Goal: Task Accomplishment & Management: Manage account settings

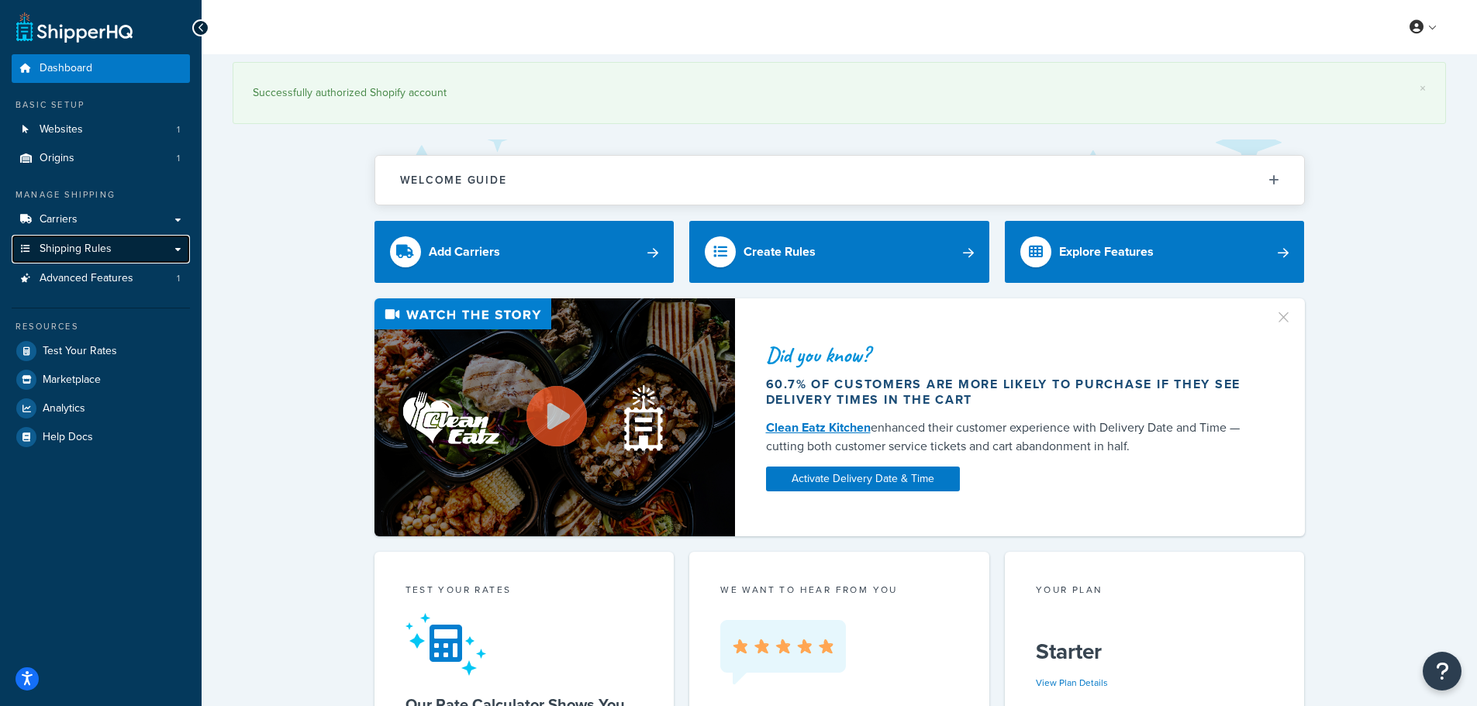
click at [139, 247] on link "Shipping Rules" at bounding box center [101, 249] width 178 height 29
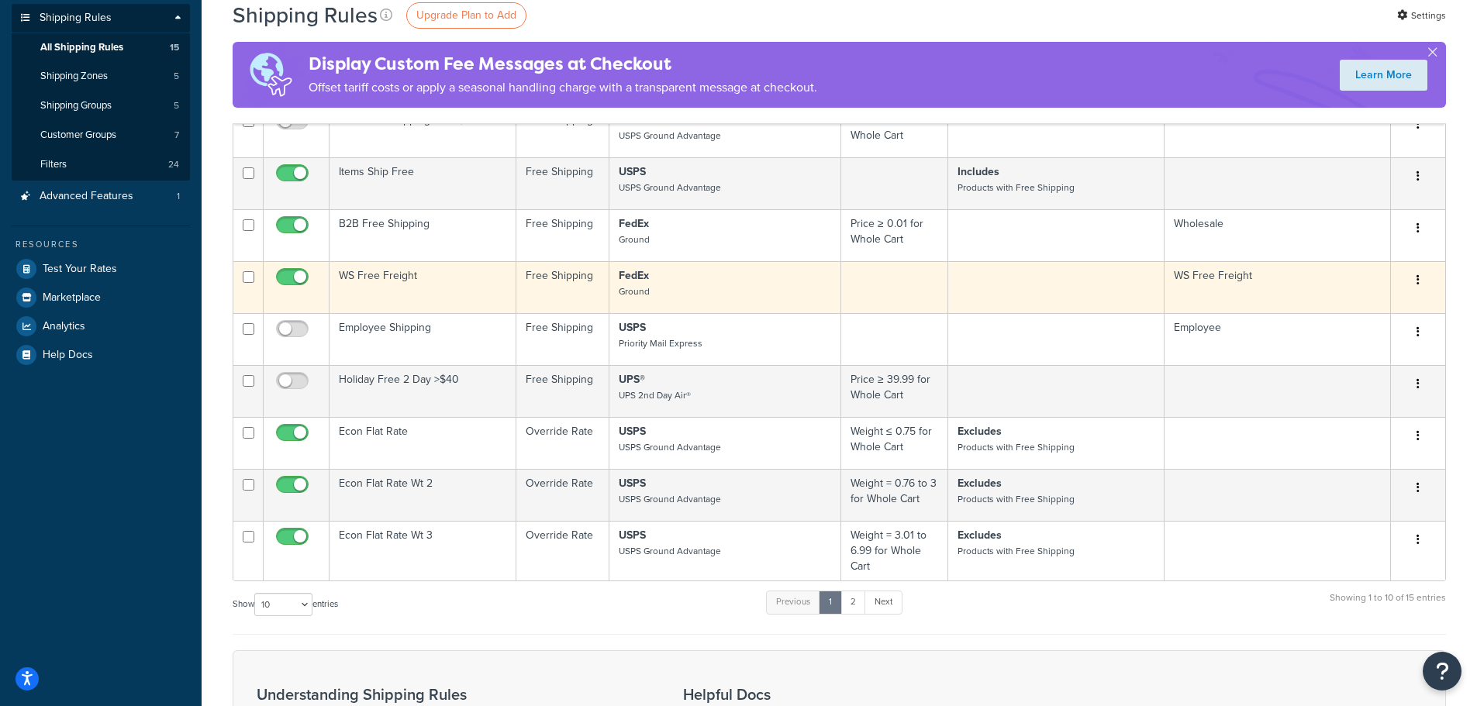
scroll to position [233, 0]
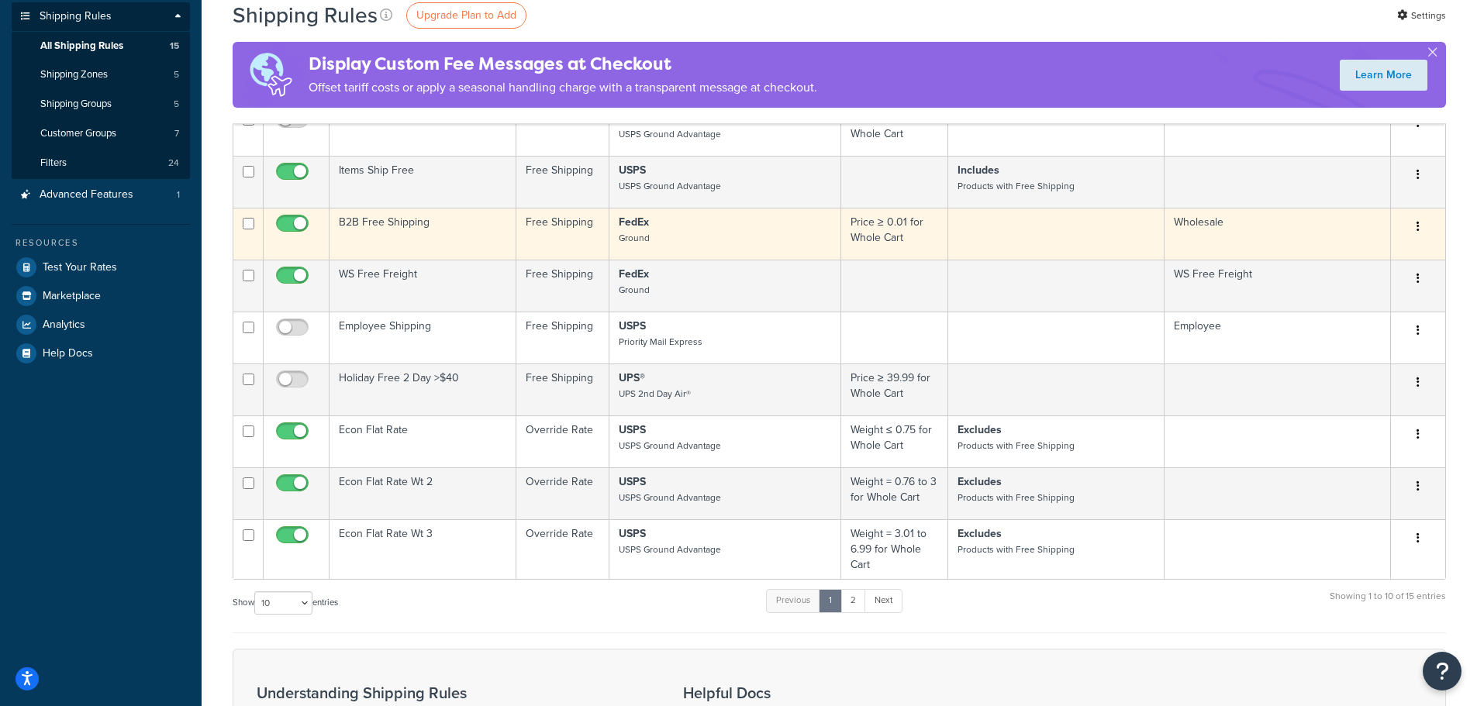
click at [1421, 230] on button "button" at bounding box center [1419, 227] width 22 height 25
click at [1370, 242] on div "Edit Delete" at bounding box center [1367, 272] width 124 height 65
click at [1356, 255] on link "Edit" at bounding box center [1367, 256] width 123 height 32
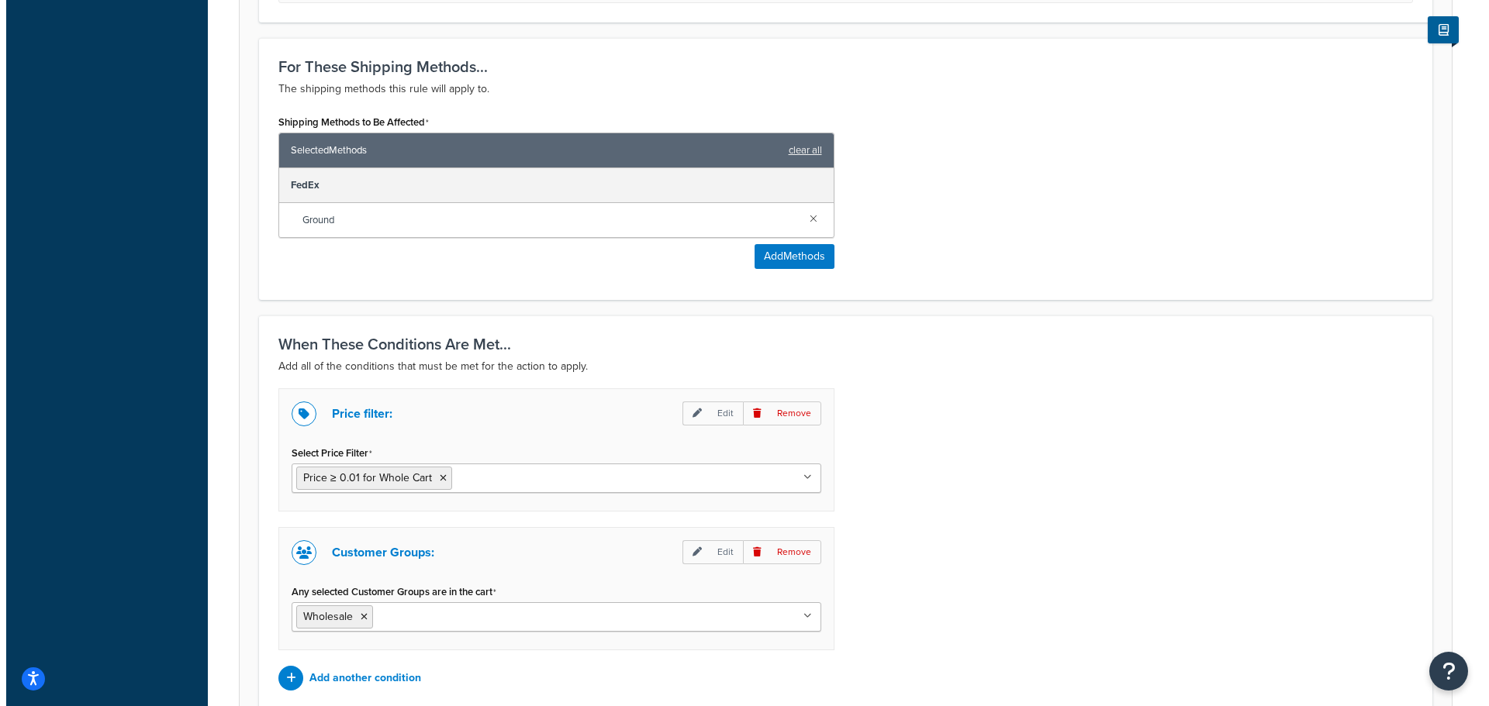
scroll to position [698, 0]
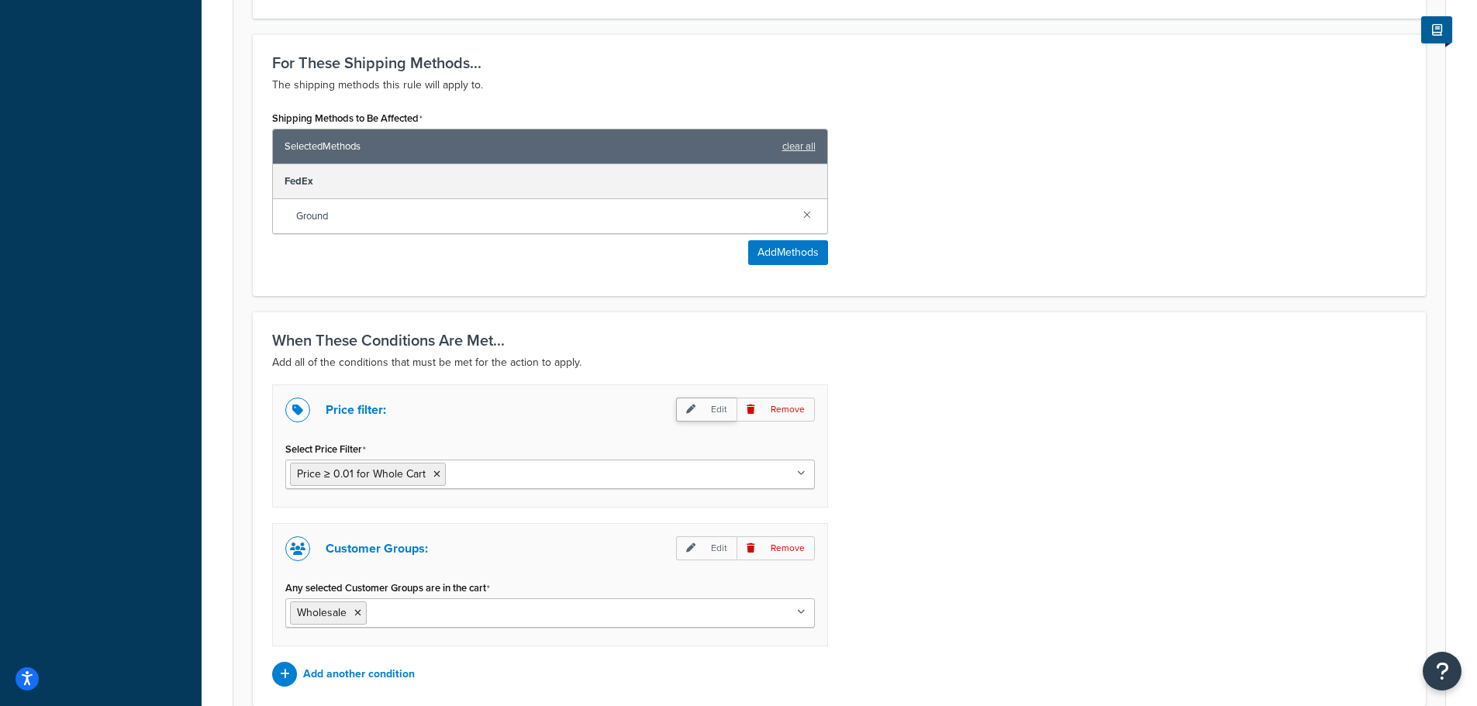
click at [696, 406] on icon at bounding box center [690, 409] width 9 height 9
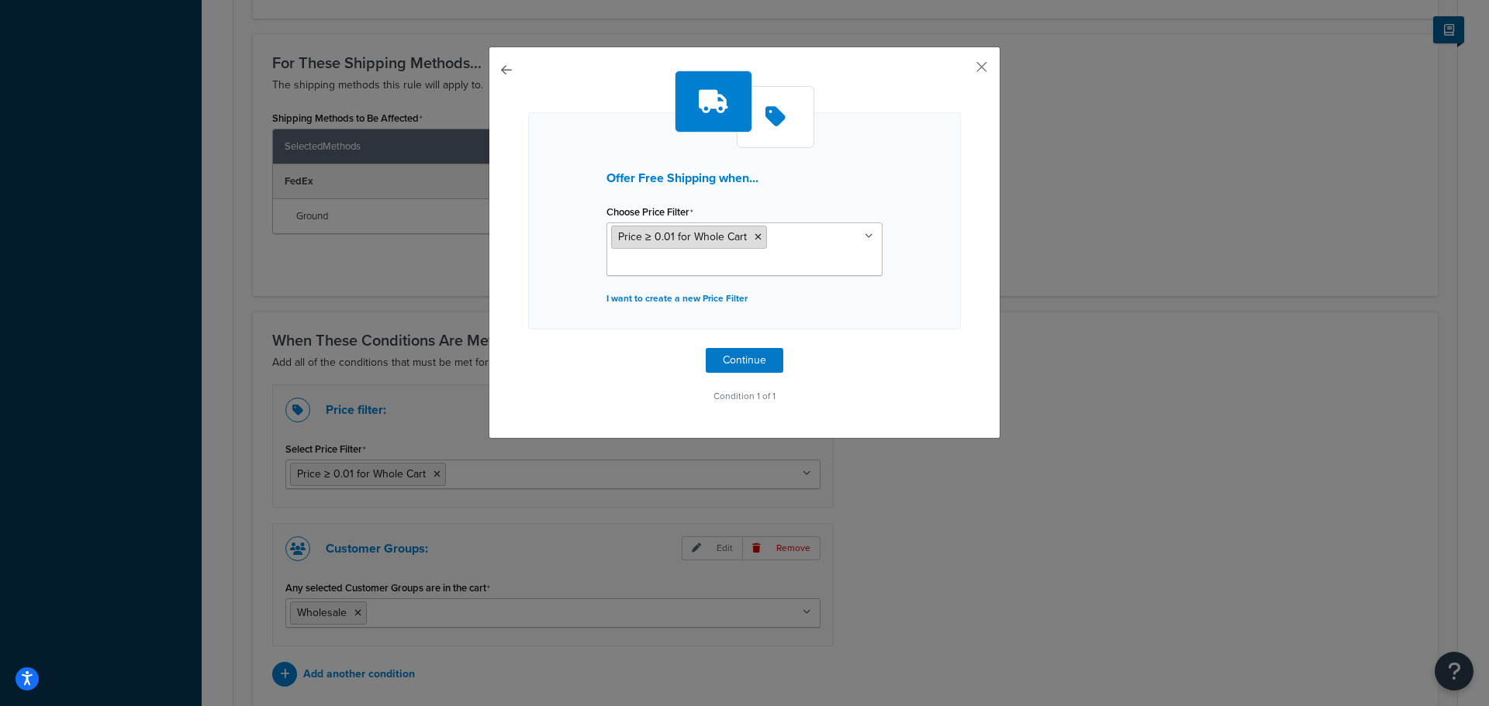
click at [755, 237] on icon at bounding box center [758, 237] width 7 height 9
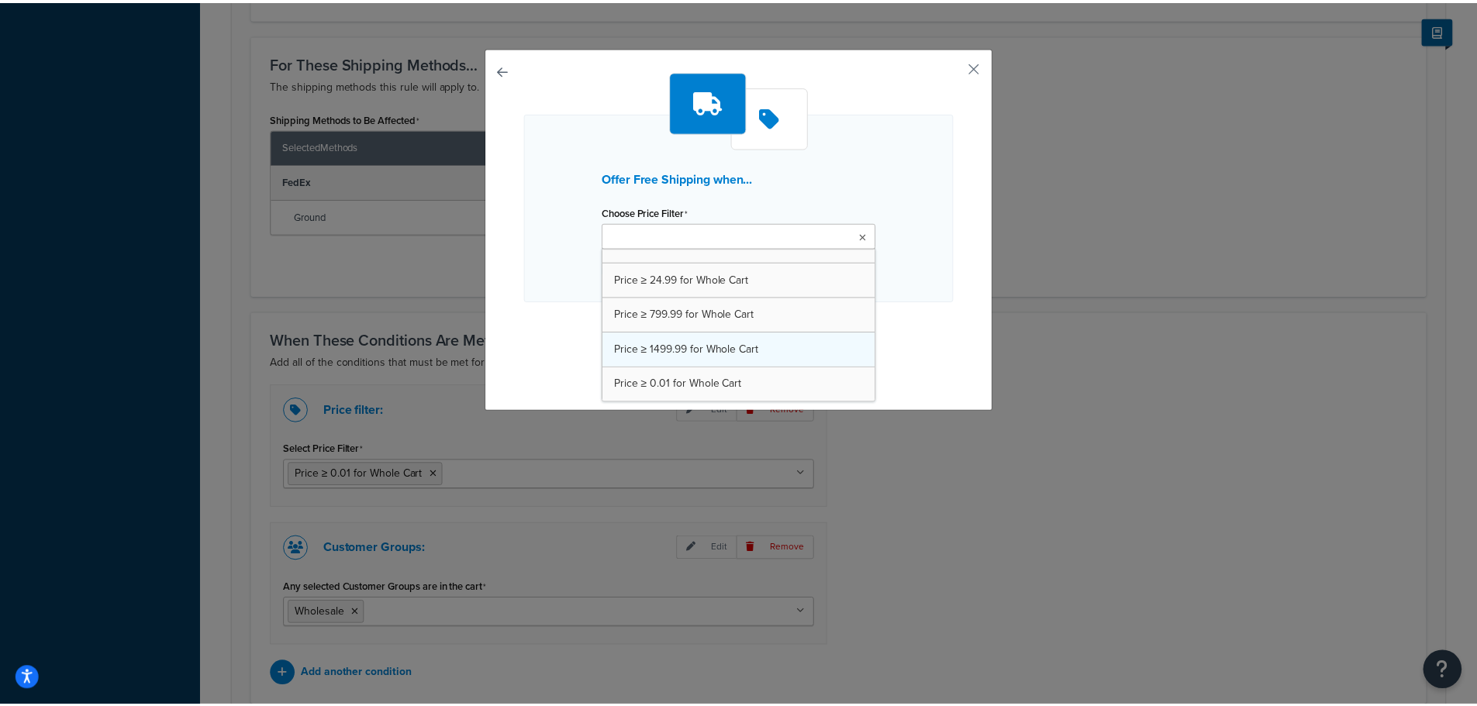
scroll to position [160, 0]
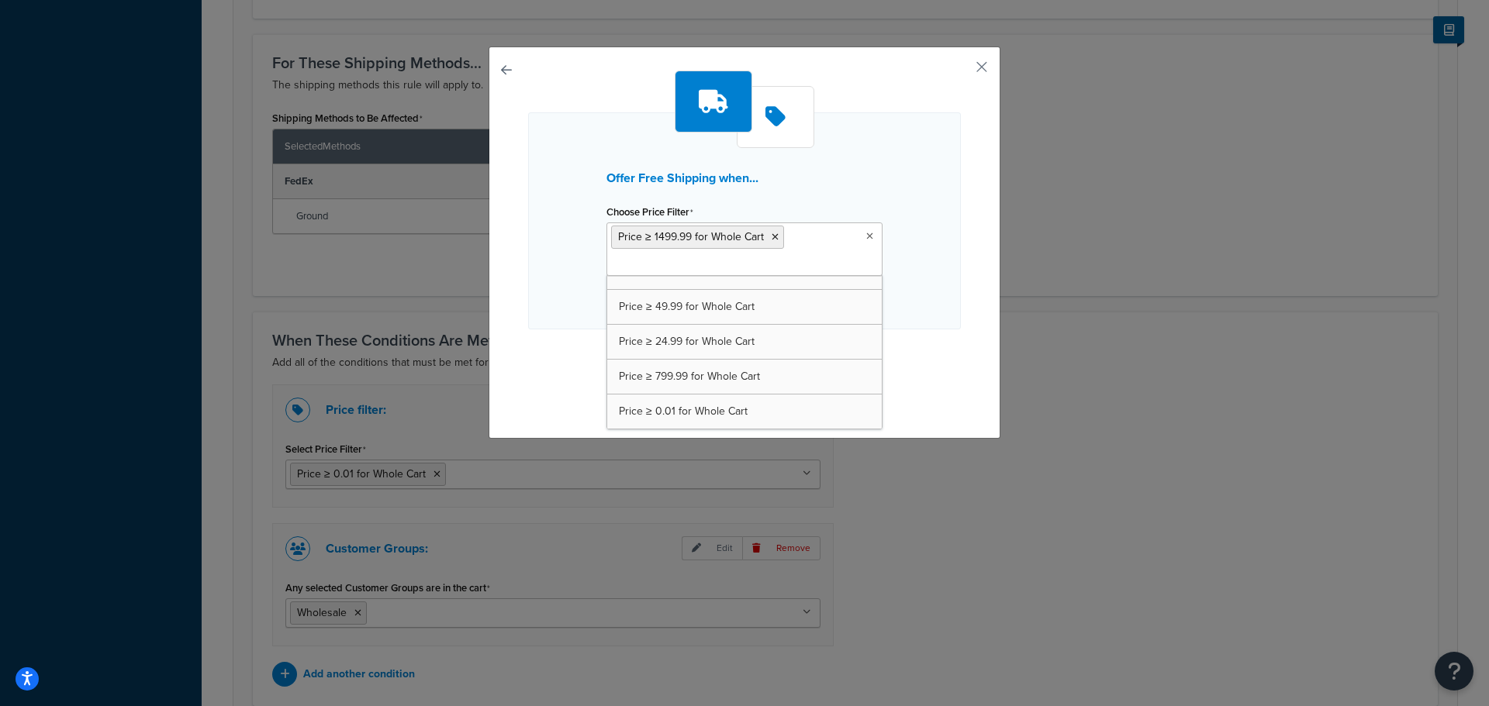
click at [919, 358] on div "Offer Free Shipping when... Choose Price Filter Price ≥ 1499.99 for Whole Cart …" at bounding box center [744, 239] width 433 height 337
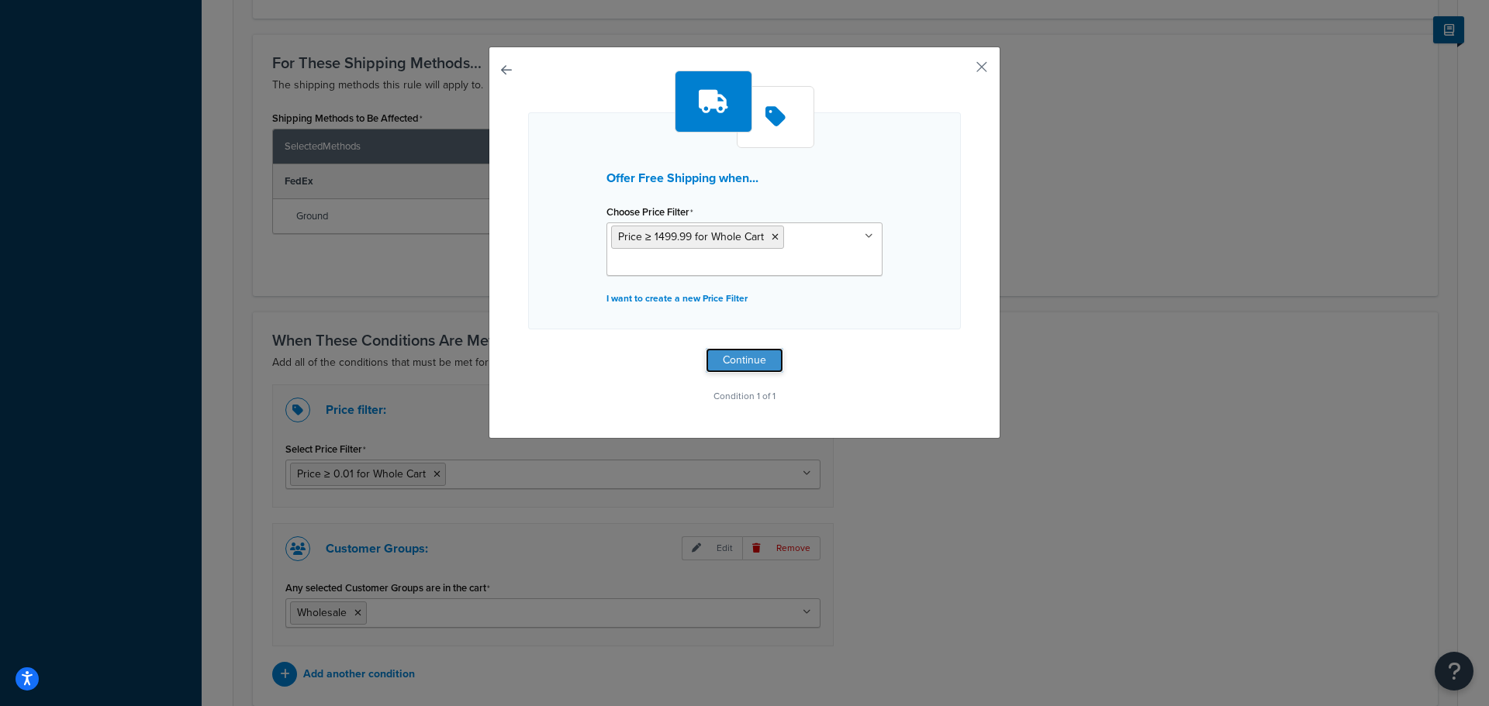
click at [763, 355] on button "Continue" at bounding box center [745, 360] width 78 height 25
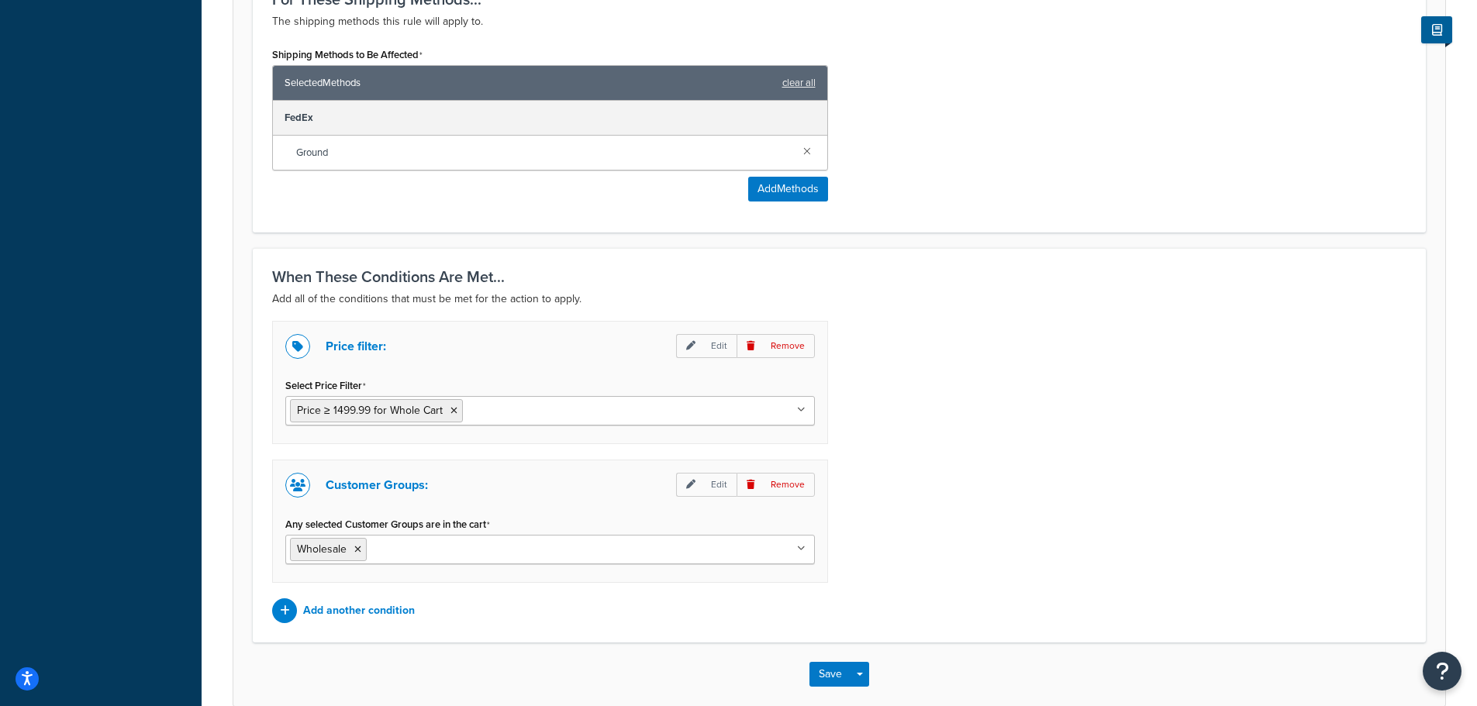
scroll to position [841, 0]
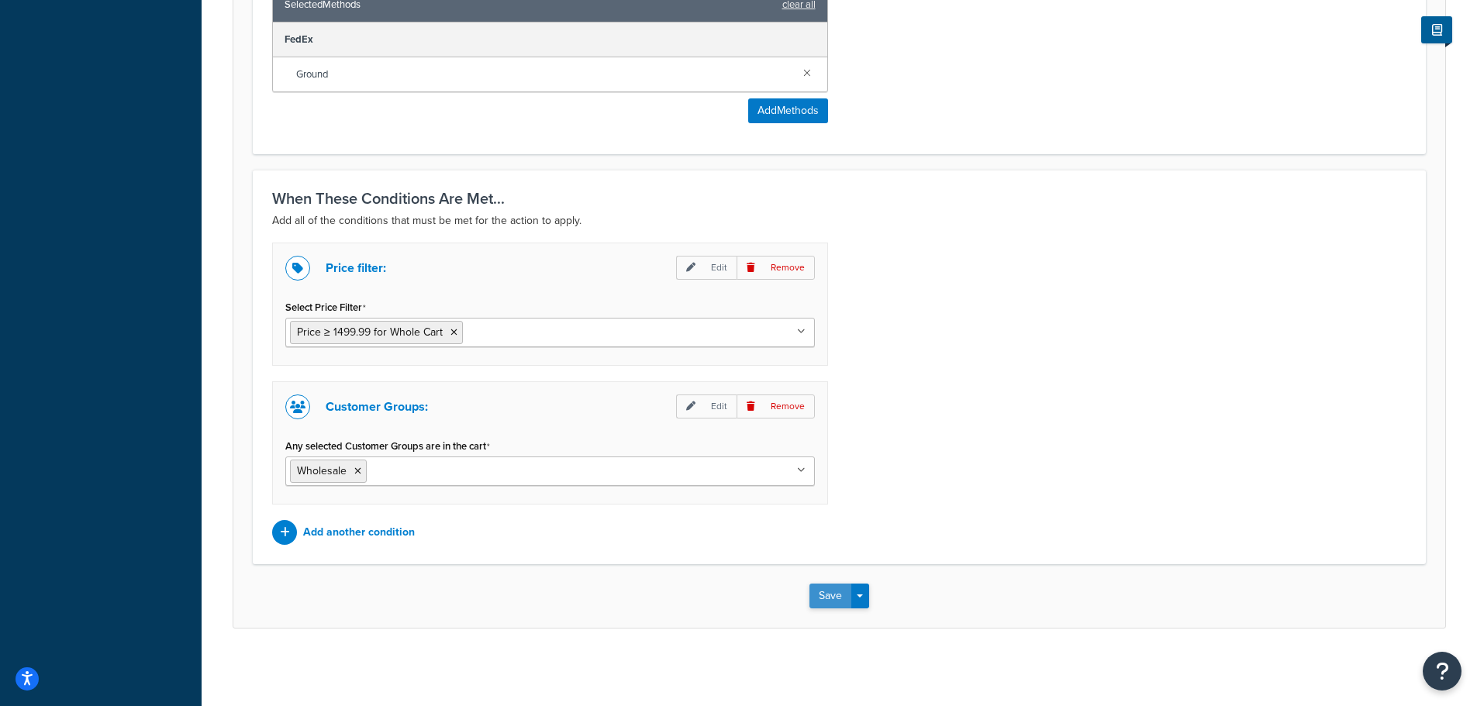
click at [830, 604] on button "Save" at bounding box center [831, 596] width 42 height 25
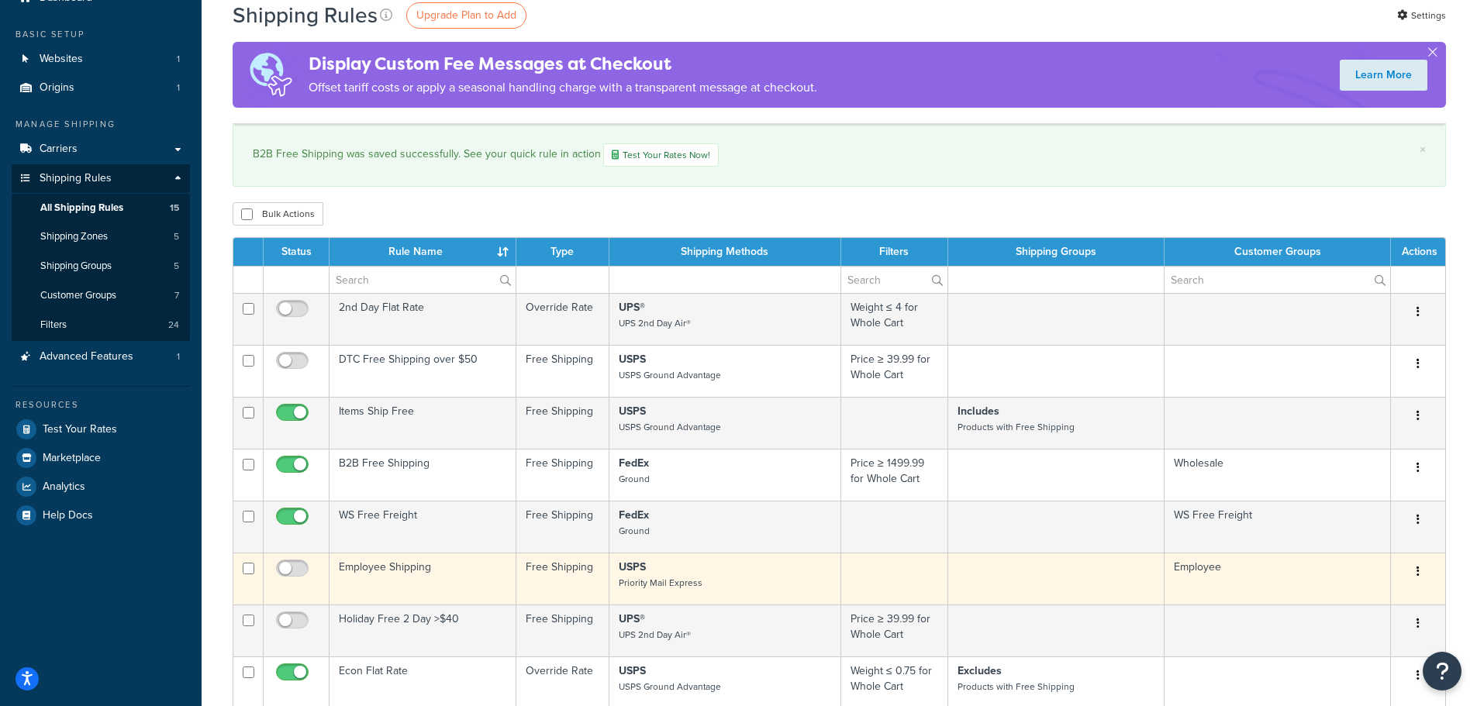
scroll to position [233, 0]
